Goal: Task Accomplishment & Management: Manage account settings

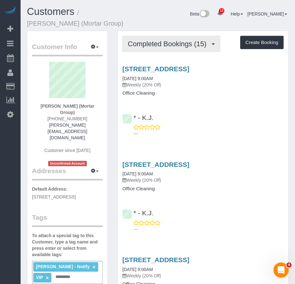
click at [145, 47] on span "Completed Bookings (15)" at bounding box center [169, 44] width 82 height 8
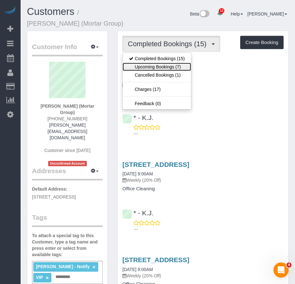
click at [143, 65] on link "Upcoming Bookings (7)" at bounding box center [157, 67] width 68 height 8
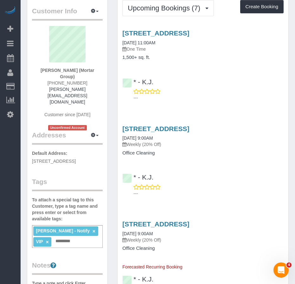
scroll to position [32, 0]
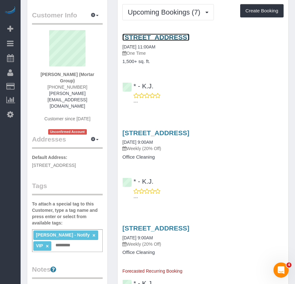
click at [142, 38] on link "104 Newel Street, Unit 2, Brooklyn, NY 11222" at bounding box center [155, 37] width 67 height 7
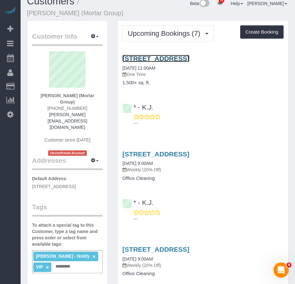
scroll to position [0, 0]
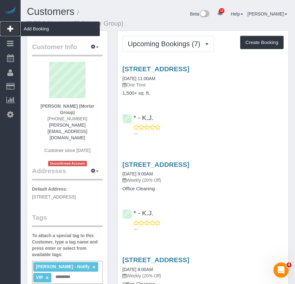
click at [31, 27] on span "Add Booking" at bounding box center [60, 29] width 79 height 15
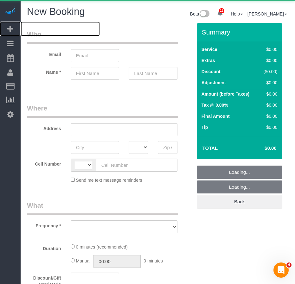
select select "number:89"
select select "number:90"
select select "string:US"
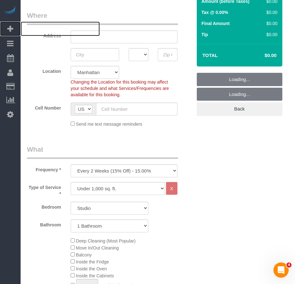
scroll to position [95, 0]
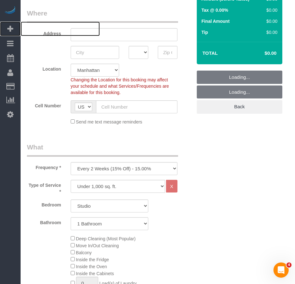
select select "object:2623"
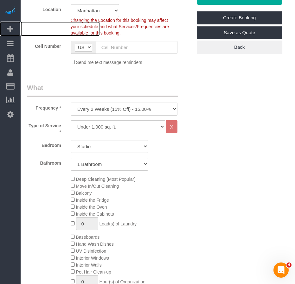
scroll to position [159, 0]
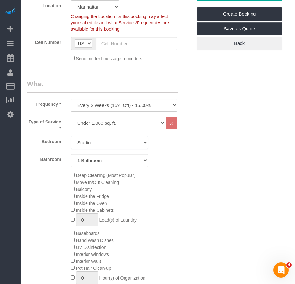
click at [94, 141] on select "Studio 1 Bedroom 2 Bedrooms 3 Bedrooms" at bounding box center [110, 142] width 78 height 13
select select "3"
click at [71, 136] on select "Studio 1 Bedroom 2 Bedrooms 3 Bedrooms" at bounding box center [110, 142] width 78 height 13
click at [183, 199] on div "Deep Cleaning (Most Popular) Move In/Out Cleaning Balcony Inside the Fridge Ins…" at bounding box center [131, 233] width 131 height 123
click at [140, 163] on select "1 Bathroom 2 Bathrooms" at bounding box center [110, 160] width 78 height 13
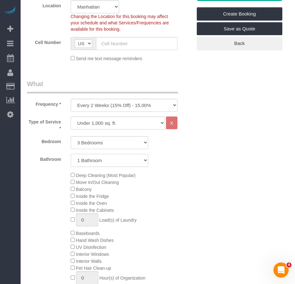
select select "2"
click at [71, 154] on select "1 Bathroom 2 Bathrooms" at bounding box center [110, 160] width 78 height 13
click at [178, 206] on div "Deep Cleaning (Most Popular) Move In/Out Cleaning Balcony Inside the Fridge Ins…" at bounding box center [131, 233] width 131 height 123
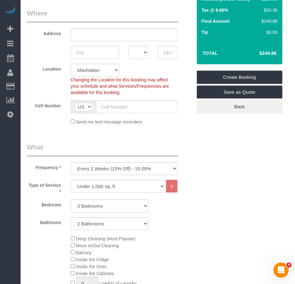
scroll to position [222, 0]
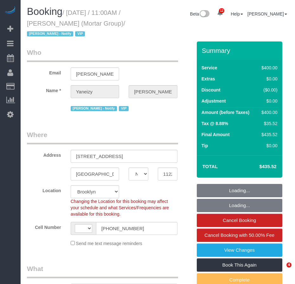
select select "NY"
select select "150"
select select "number:89"
select select "number:90"
select select "number:15"
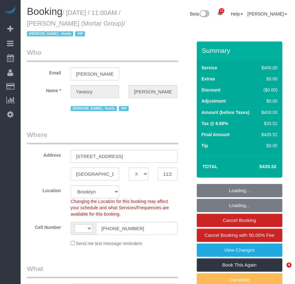
select select "number:5"
select select "object:731"
select select "string:US"
select select "string:stripe-pm_1RxZJL4VGloSiKo7iUGHdhnx"
select select "spot1"
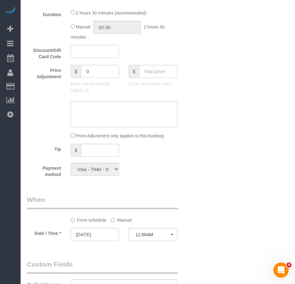
scroll to position [317, 0]
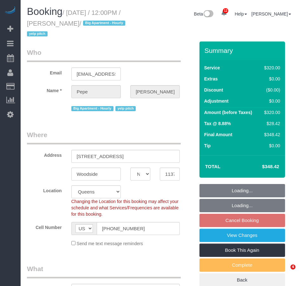
select select "NY"
select select "number:56"
select select "number:90"
select select "number:15"
select select "number:5"
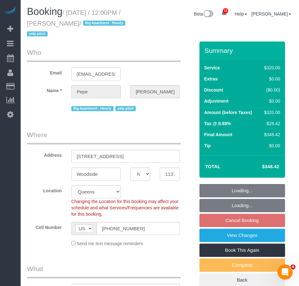
select select "object:954"
select select "240"
select select "spot5"
select select "string:stripe-pm_1JCuwZ4VGloSiKo7BPaQKUVT"
select select "object:1354"
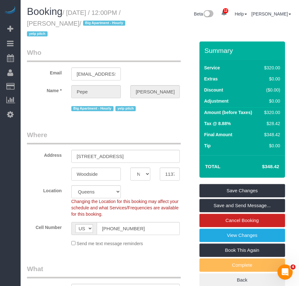
scroll to position [771, 0]
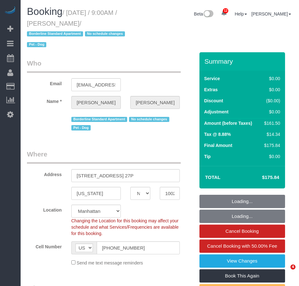
select select "NY"
select select "spot1"
select select "number:89"
select select "number:90"
select select "number:13"
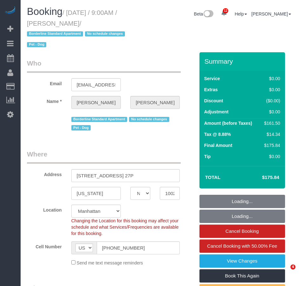
select select "number:5"
select select "1"
select select "2"
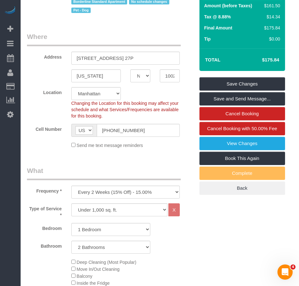
scroll to position [32, 0]
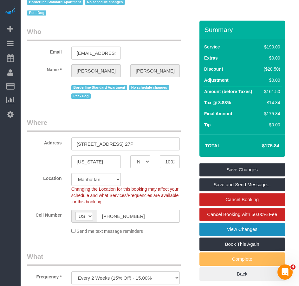
click at [241, 230] on link "View Changes" at bounding box center [242, 229] width 86 height 13
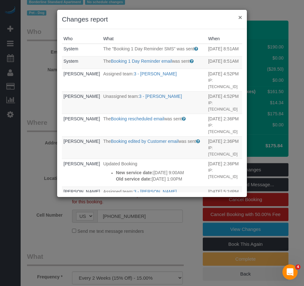
click at [240, 17] on button "×" at bounding box center [240, 17] width 4 height 7
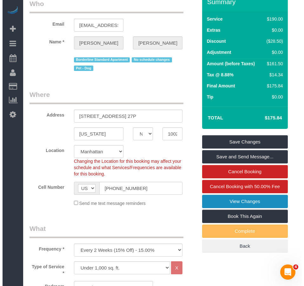
scroll to position [63, 0]
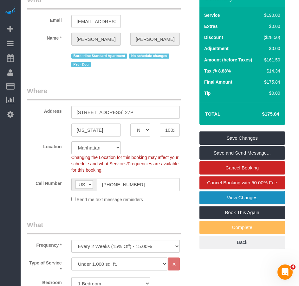
click at [227, 199] on link "View Changes" at bounding box center [242, 197] width 86 height 13
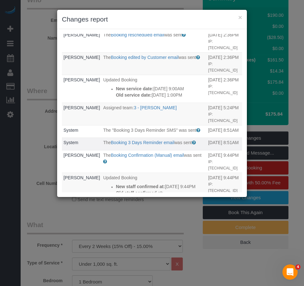
scroll to position [0, 0]
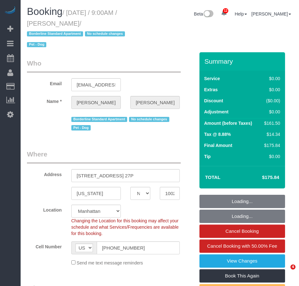
select select "NY"
select select "1"
select select "2"
select select "spot1"
select select "number:89"
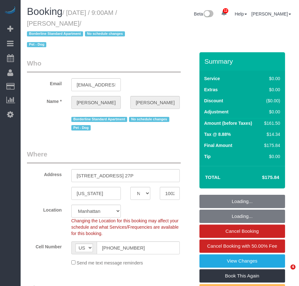
select select "number:90"
select select "number:13"
select select "number:5"
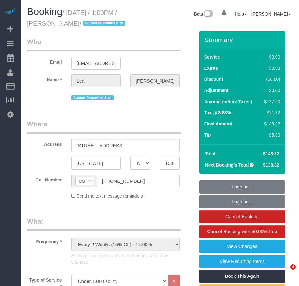
select select "NY"
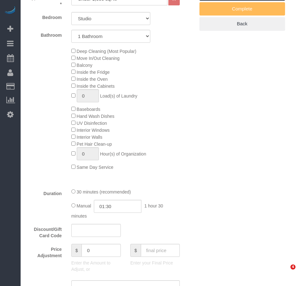
select select "number:89"
select select "number:90"
select select "number:15"
select select "number:5"
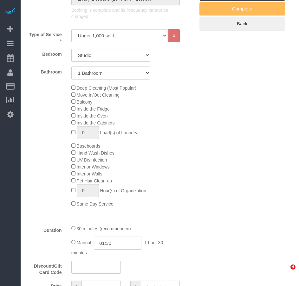
select select "object:1478"
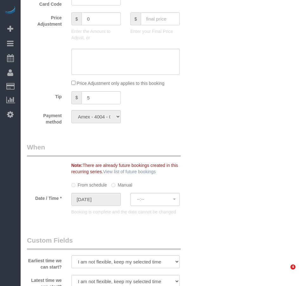
select select "spot1"
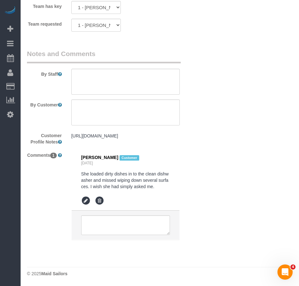
scroll to position [983, 0]
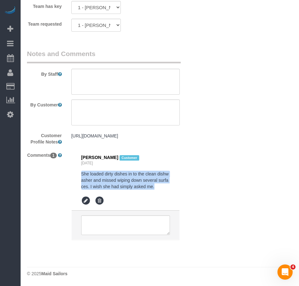
drag, startPoint x: 81, startPoint y: 203, endPoint x: 155, endPoint y: 217, distance: 74.8
click at [155, 190] on pre "She loaded dirty dishes in to the clean dishwasher and missed wiping down sever…" at bounding box center [125, 180] width 89 height 19
copy pre "She loaded dirty dishes in to the clean dishwasher and missed wiping down sever…"
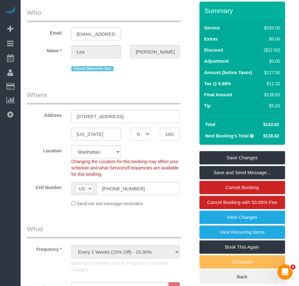
scroll to position [0, 0]
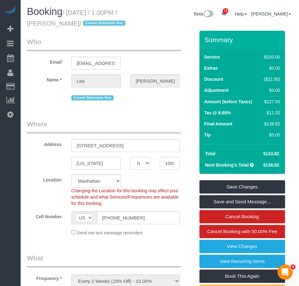
drag, startPoint x: 54, startPoint y: 24, endPoint x: 94, endPoint y: 27, distance: 40.0
click at [94, 27] on small "/ August 19, 2025 / 1:00PM / Lea Westman / Cannot Determine Size" at bounding box center [77, 18] width 100 height 18
copy small "Lea Westman"
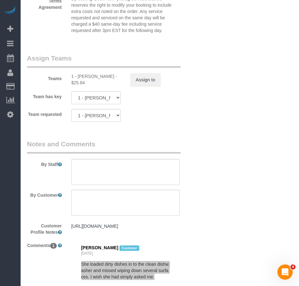
scroll to position [983, 0]
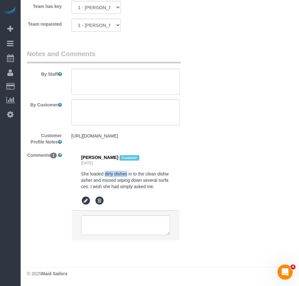
drag, startPoint x: 106, startPoint y: 205, endPoint x: 127, endPoint y: 204, distance: 21.3
click at [127, 190] on pre "She loaded dirty dishes in to the clean dishwasher and missed wiping down sever…" at bounding box center [125, 180] width 89 height 19
copy pre "dirty dishes"
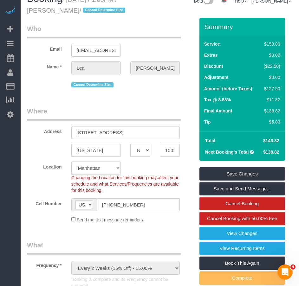
scroll to position [0, 0]
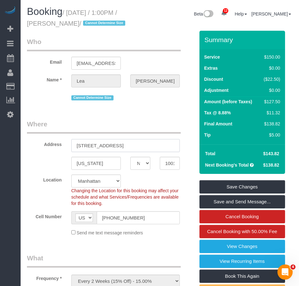
drag, startPoint x: 76, startPoint y: 157, endPoint x: 123, endPoint y: 156, distance: 46.3
click at [123, 152] on input "273 West 10th Street, Apt 3FE" at bounding box center [125, 145] width 108 height 13
